Goal: Transaction & Acquisition: Purchase product/service

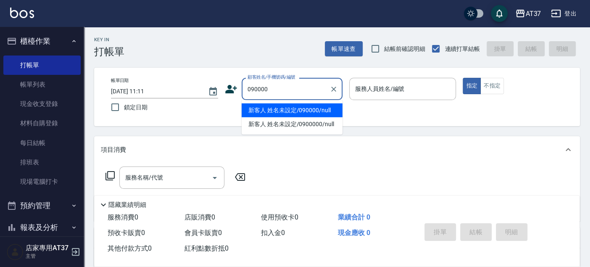
type input "新客人 姓名未設定/090000/null"
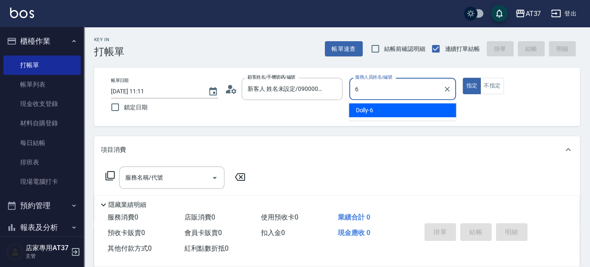
type input "Dolly-6"
type button "true"
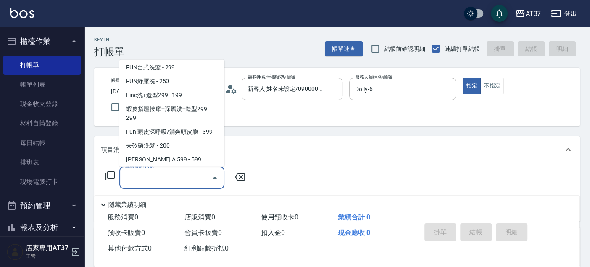
scroll to position [141, 0]
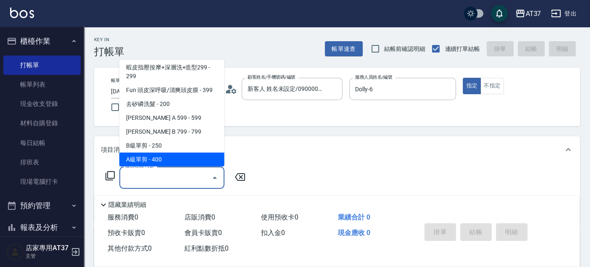
type input "A級單剪(202)"
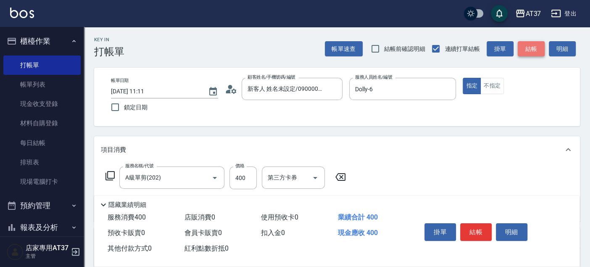
click at [527, 47] on button "結帳" at bounding box center [531, 49] width 27 height 16
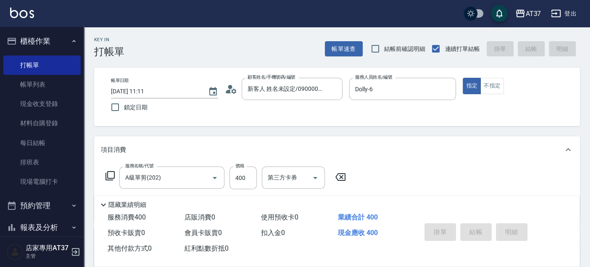
type input "2025/08/17 13:29"
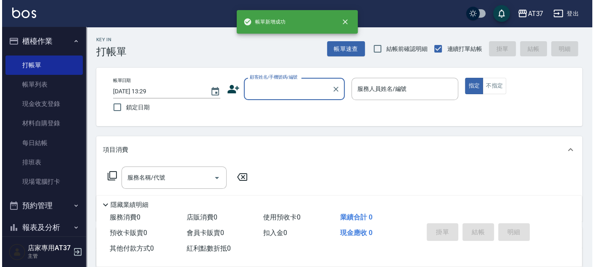
scroll to position [0, 0]
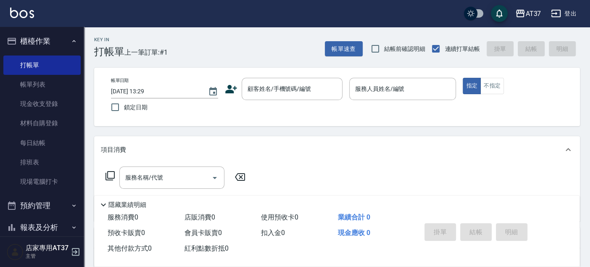
click at [232, 86] on icon at bounding box center [231, 89] width 13 height 13
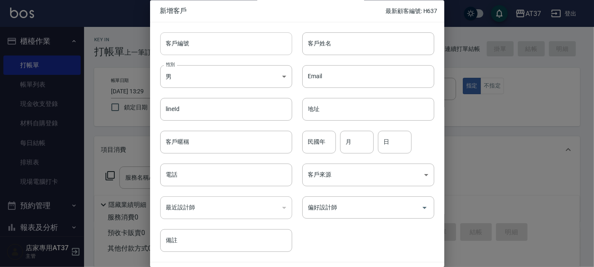
click at [236, 47] on input "客戶編號" at bounding box center [226, 43] width 132 height 23
drag, startPoint x: 208, startPoint y: 42, endPoint x: 158, endPoint y: 42, distance: 49.2
click at [158, 42] on div "客戶編號 0900609206 ​ 客戶編號" at bounding box center [221, 38] width 142 height 33
type input "0900609206"
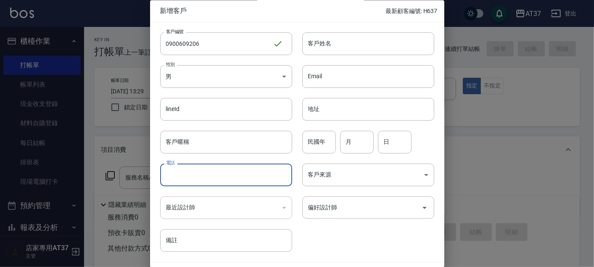
paste input "0900609206"
type input "0900609206"
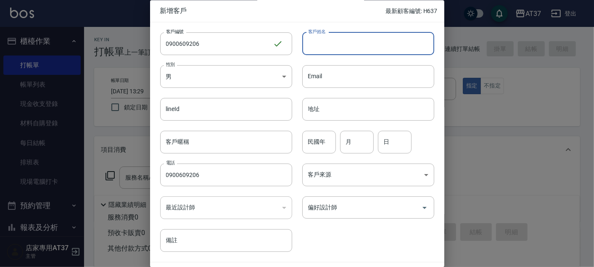
click at [346, 41] on input "客戶姓名" at bounding box center [368, 43] width 132 height 23
type input "張氏瓊張氏瓊"
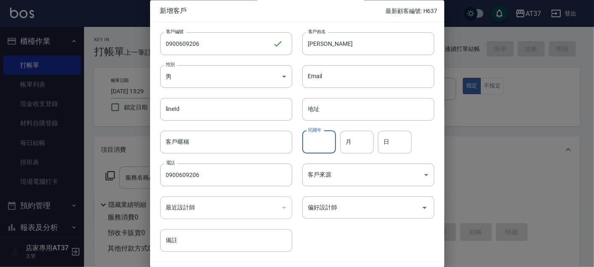
click at [321, 142] on input "民國年" at bounding box center [319, 142] width 34 height 23
type input "80"
type input "6"
type input "14"
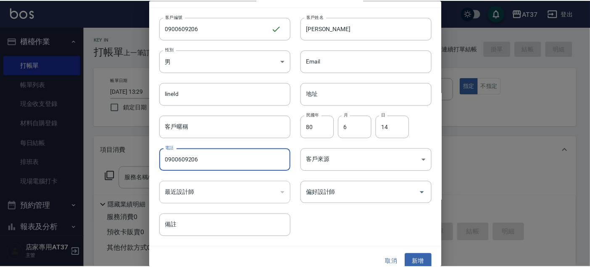
scroll to position [24, 0]
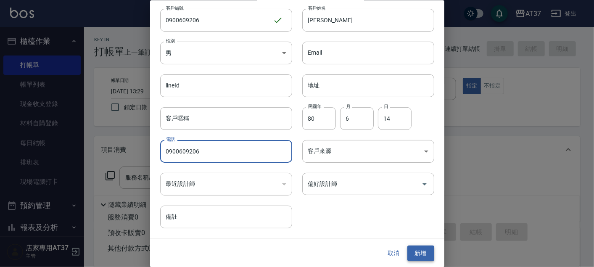
click at [420, 253] on button "新增" at bounding box center [420, 254] width 27 height 16
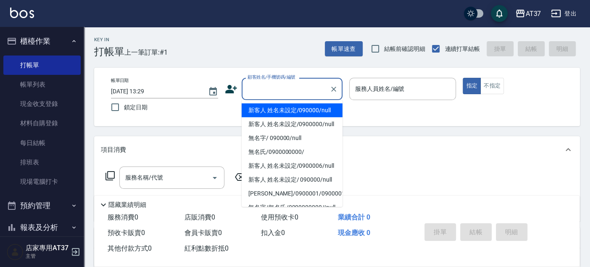
paste input "0900609206"
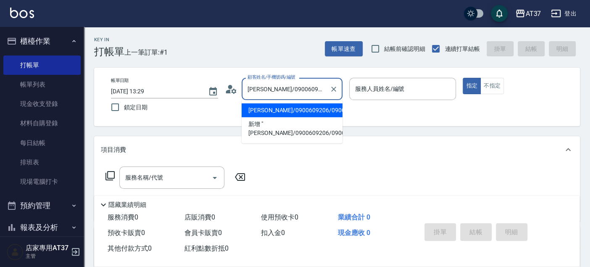
click at [324, 115] on li "[PERSON_NAME]/0900609206/0900609206" at bounding box center [292, 110] width 101 height 14
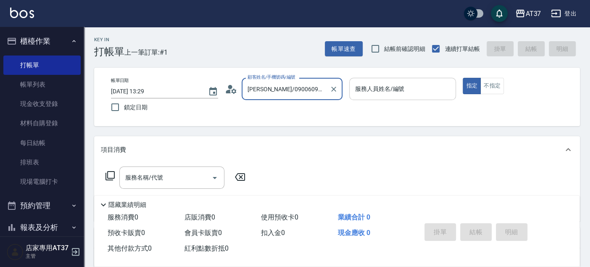
type input "[PERSON_NAME]/0900609206/0900609206"
click at [399, 86] on div "服務人員姓名/編號 服務人員姓名/編號" at bounding box center [402, 89] width 107 height 22
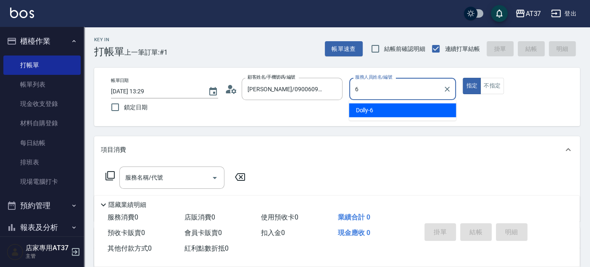
type input "Dolly-6"
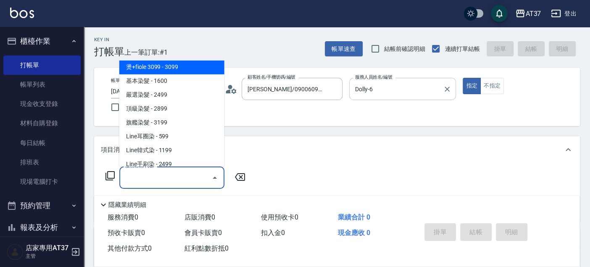
scroll to position [872, 0]
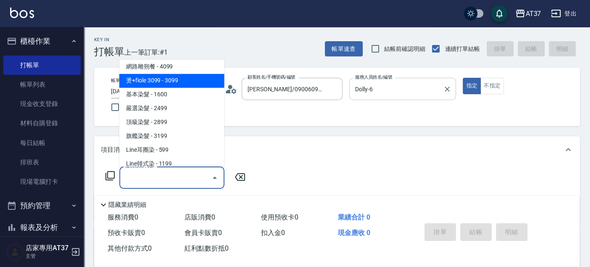
type input "燙+fiole 3099(388)"
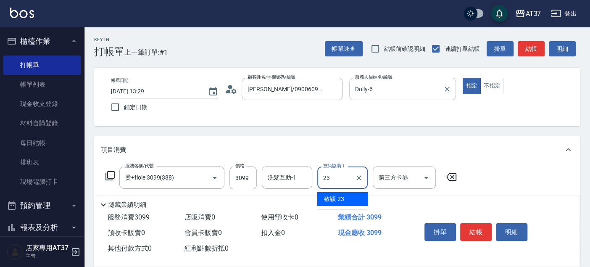
type input "致穎-23"
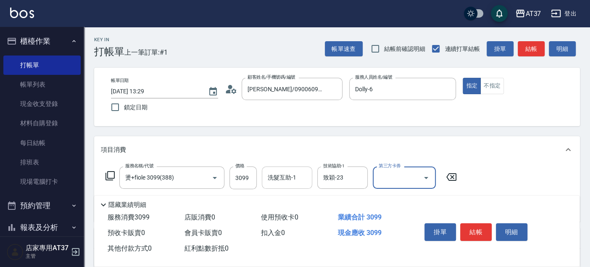
click at [285, 181] on div "洗髮互助-1 洗髮互助-1" at bounding box center [287, 177] width 50 height 22
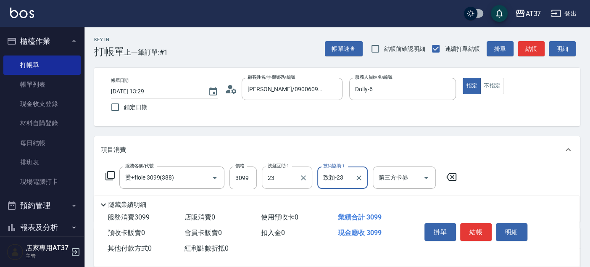
type input "致穎-23"
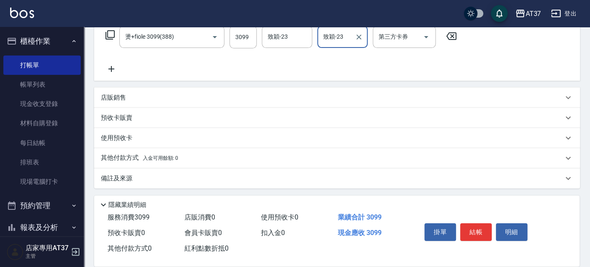
scroll to position [141, 0]
click at [126, 154] on p "其他付款方式 入金可用餘額: 0" at bounding box center [139, 157] width 77 height 9
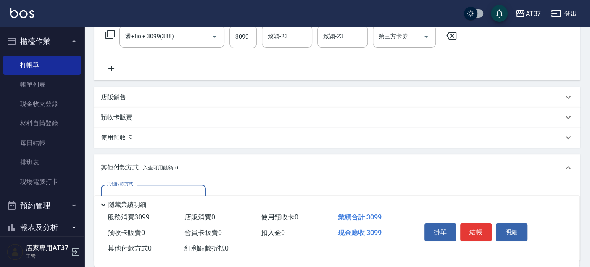
scroll to position [188, 0]
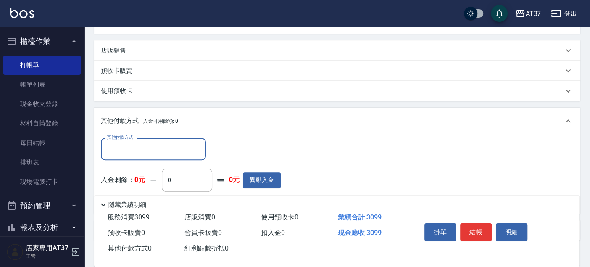
click at [178, 148] on input "其他付款方式" at bounding box center [154, 149] width 98 height 15
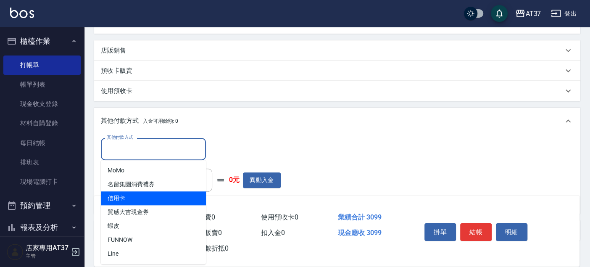
click at [169, 200] on span "信用卡" at bounding box center [153, 198] width 105 height 14
type input "信用卡"
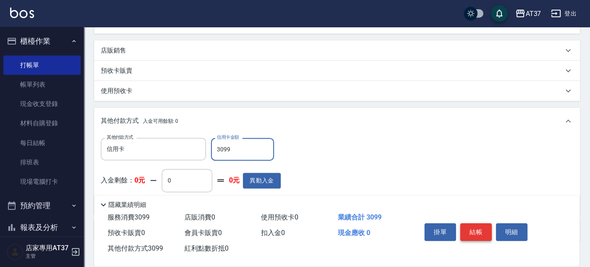
type input "3099"
click at [478, 227] on button "結帳" at bounding box center [476, 232] width 32 height 18
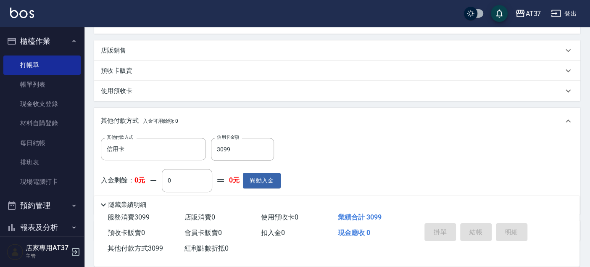
type input "2025/08/17 13:36"
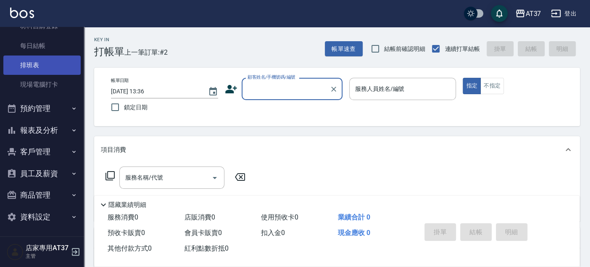
scroll to position [98, 0]
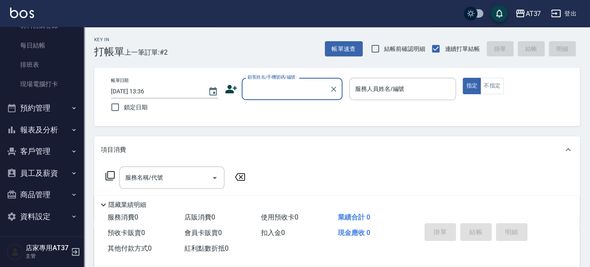
click at [46, 128] on button "報表及分析" at bounding box center [41, 130] width 77 height 22
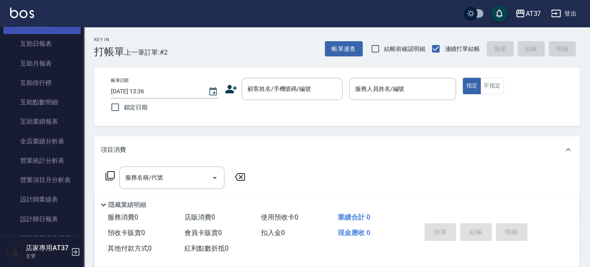
scroll to position [331, 0]
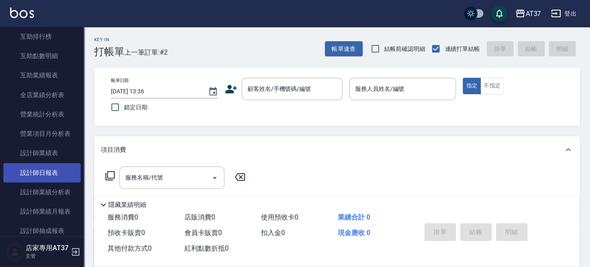
click at [48, 172] on link "設計師日報表" at bounding box center [41, 172] width 77 height 19
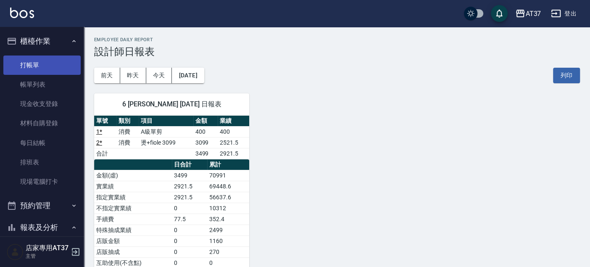
click at [61, 66] on link "打帳單" at bounding box center [41, 64] width 77 height 19
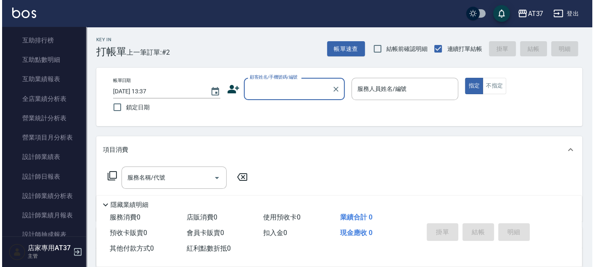
scroll to position [373, 0]
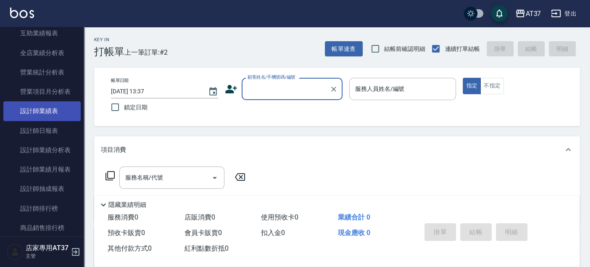
click at [59, 112] on link "設計師業績表" at bounding box center [41, 110] width 77 height 19
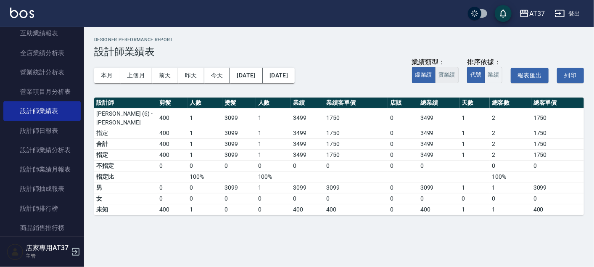
click at [455, 77] on button "實業績" at bounding box center [447, 75] width 24 height 16
click at [109, 74] on button "本月" at bounding box center [107, 76] width 26 height 16
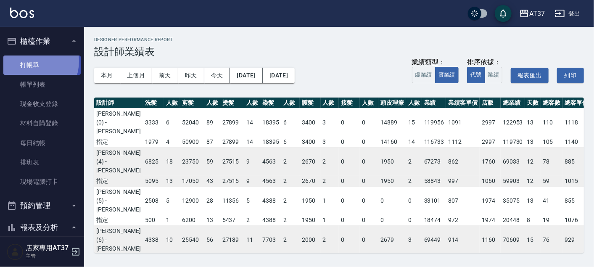
click at [30, 61] on link "打帳單" at bounding box center [41, 64] width 77 height 19
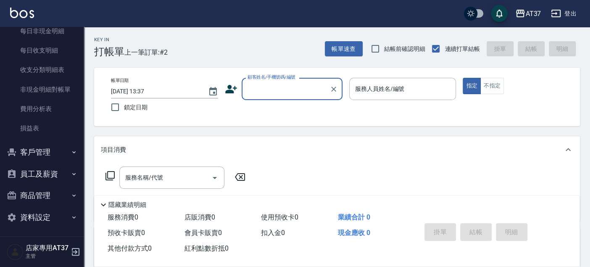
scroll to position [726, 0]
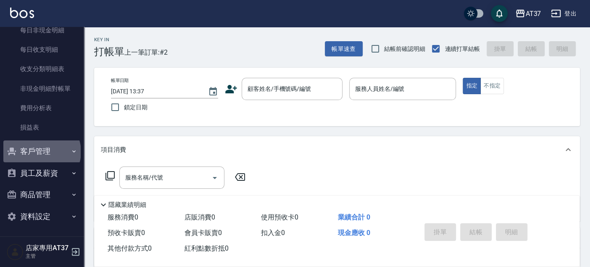
click at [41, 151] on button "客戶管理" at bounding box center [41, 151] width 77 height 22
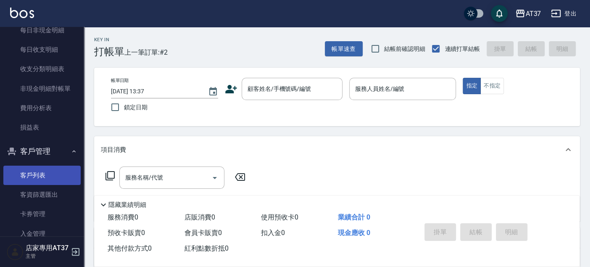
click at [40, 170] on link "客戶列表" at bounding box center [41, 175] width 77 height 19
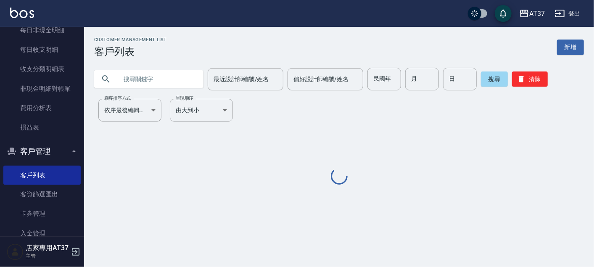
click at [168, 79] on input "text" at bounding box center [157, 79] width 79 height 23
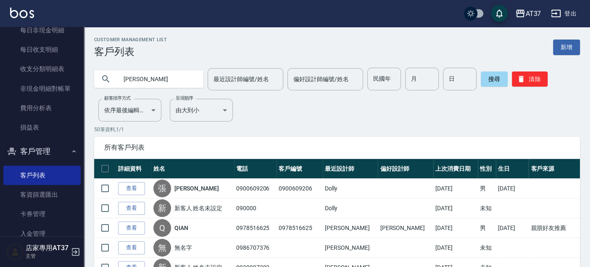
type input "鍾宇"
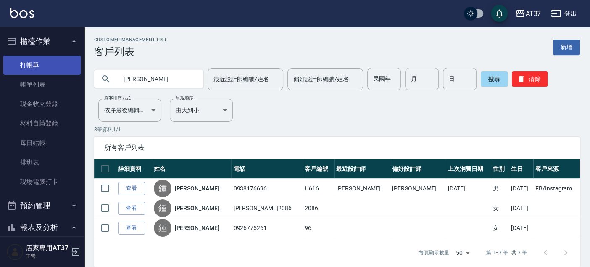
click at [36, 55] on link "打帳單" at bounding box center [41, 64] width 77 height 19
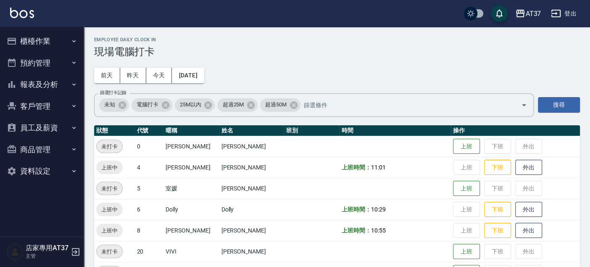
click at [42, 35] on button "櫃檯作業" at bounding box center [41, 41] width 77 height 22
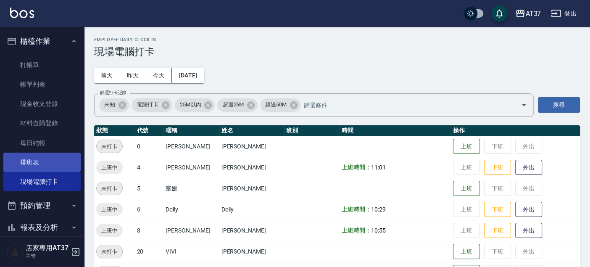
click at [43, 168] on link "排班表" at bounding box center [41, 162] width 77 height 19
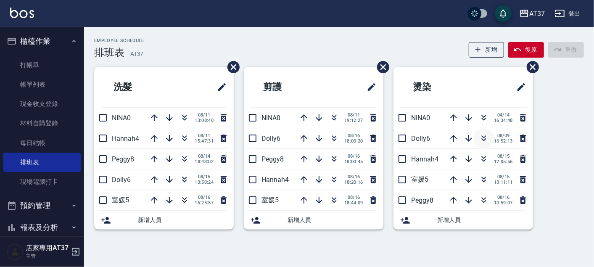
click at [488, 135] on button "button" at bounding box center [484, 138] width 20 height 20
click at [336, 132] on button "button" at bounding box center [334, 138] width 20 height 20
click at [333, 157] on icon "button" at bounding box center [334, 157] width 5 height 3
click at [333, 180] on icon "button" at bounding box center [334, 181] width 5 height 3
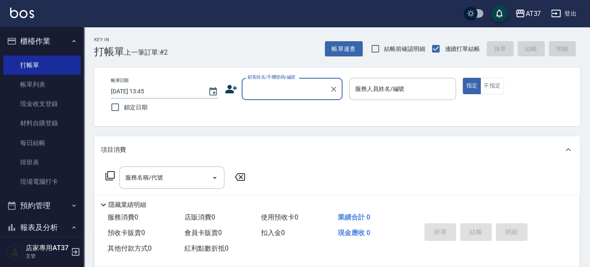
click at [259, 88] on input "顧客姓名/手機號碼/編號" at bounding box center [286, 89] width 81 height 15
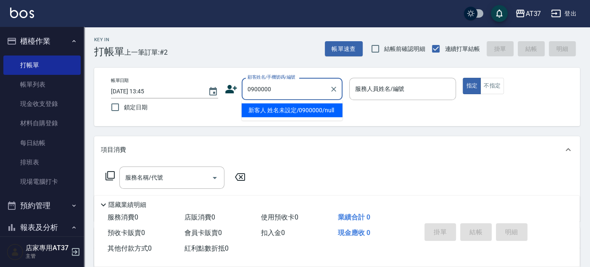
type input "新客人 姓名未設定/0900000/null"
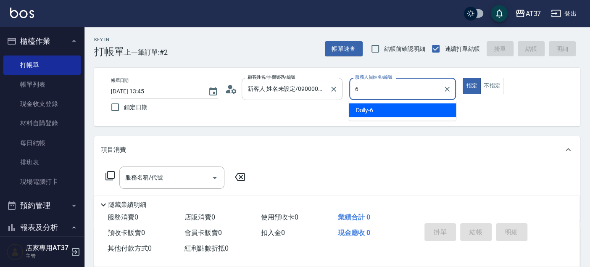
type input "6"
type button "true"
type input "Dolly-6"
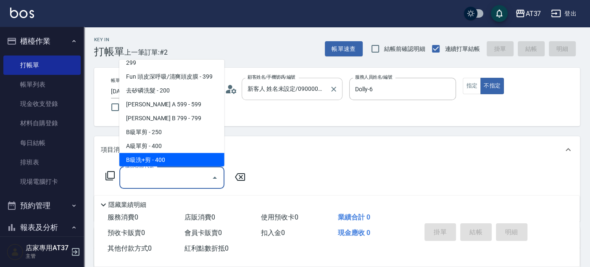
scroll to position [169, 0]
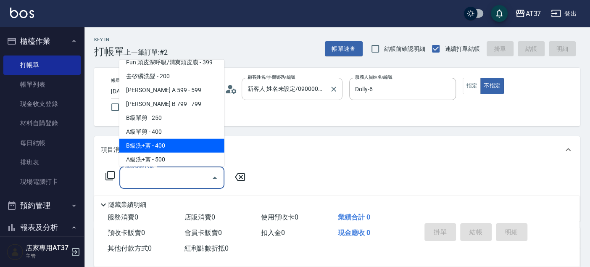
type input "B級洗+剪(203)"
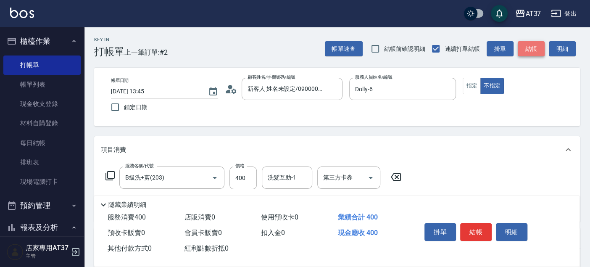
click at [534, 45] on button "結帳" at bounding box center [531, 49] width 27 height 16
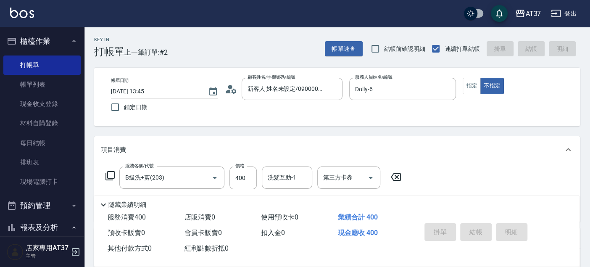
type input "[DATE] 14:37"
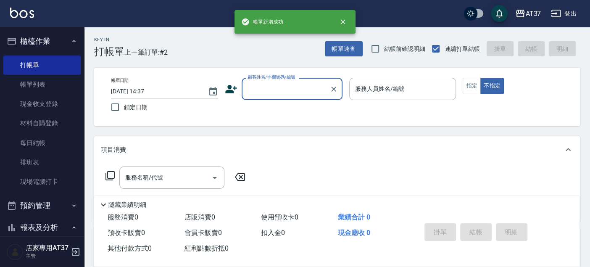
scroll to position [0, 0]
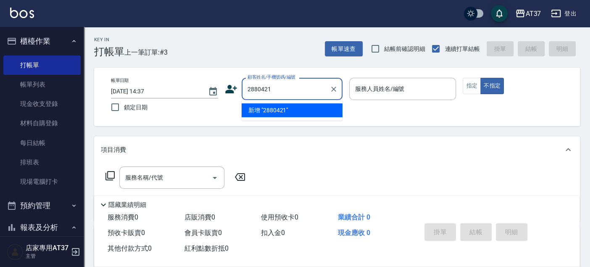
type input "28804213"
click at [332, 89] on icon "Clear" at bounding box center [334, 89] width 8 height 8
